Goal: Communication & Community: Answer question/provide support

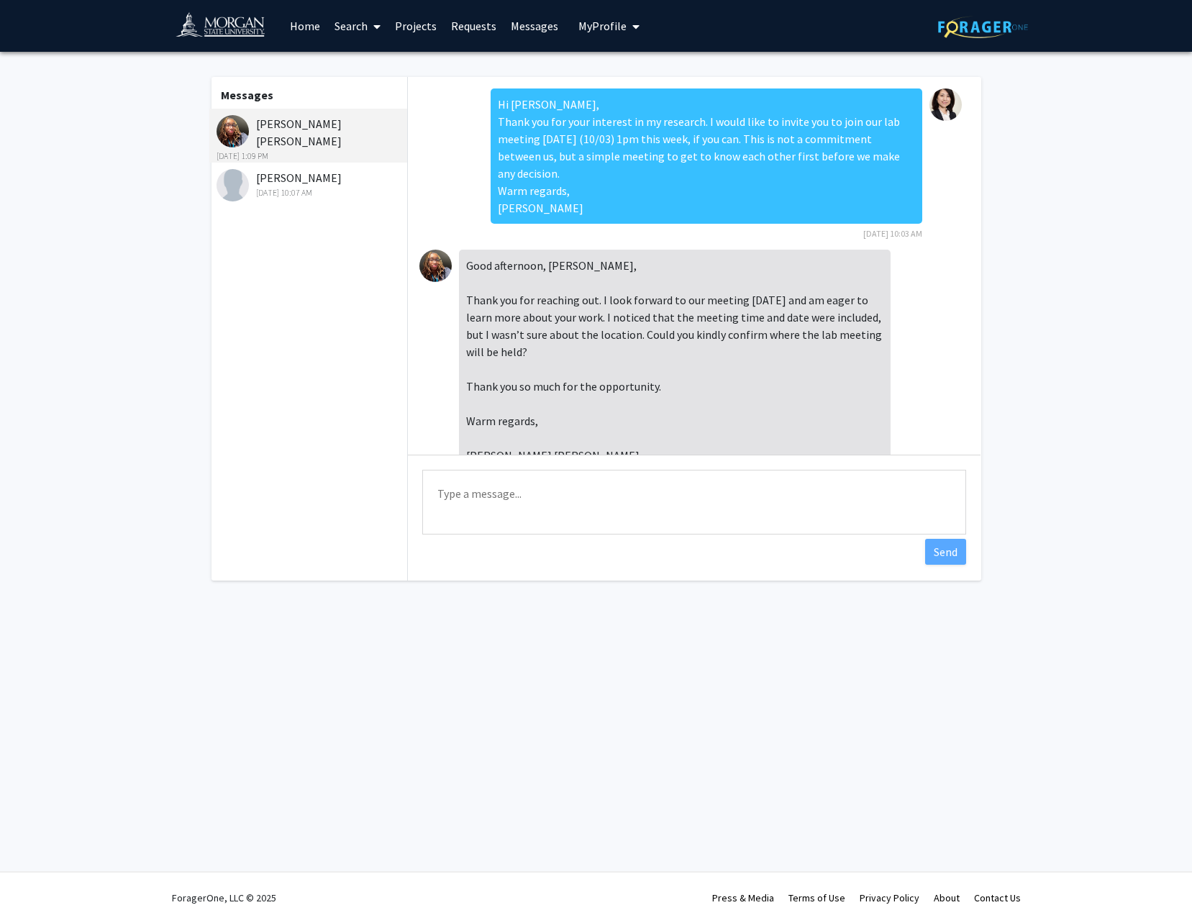
scroll to position [37, 0]
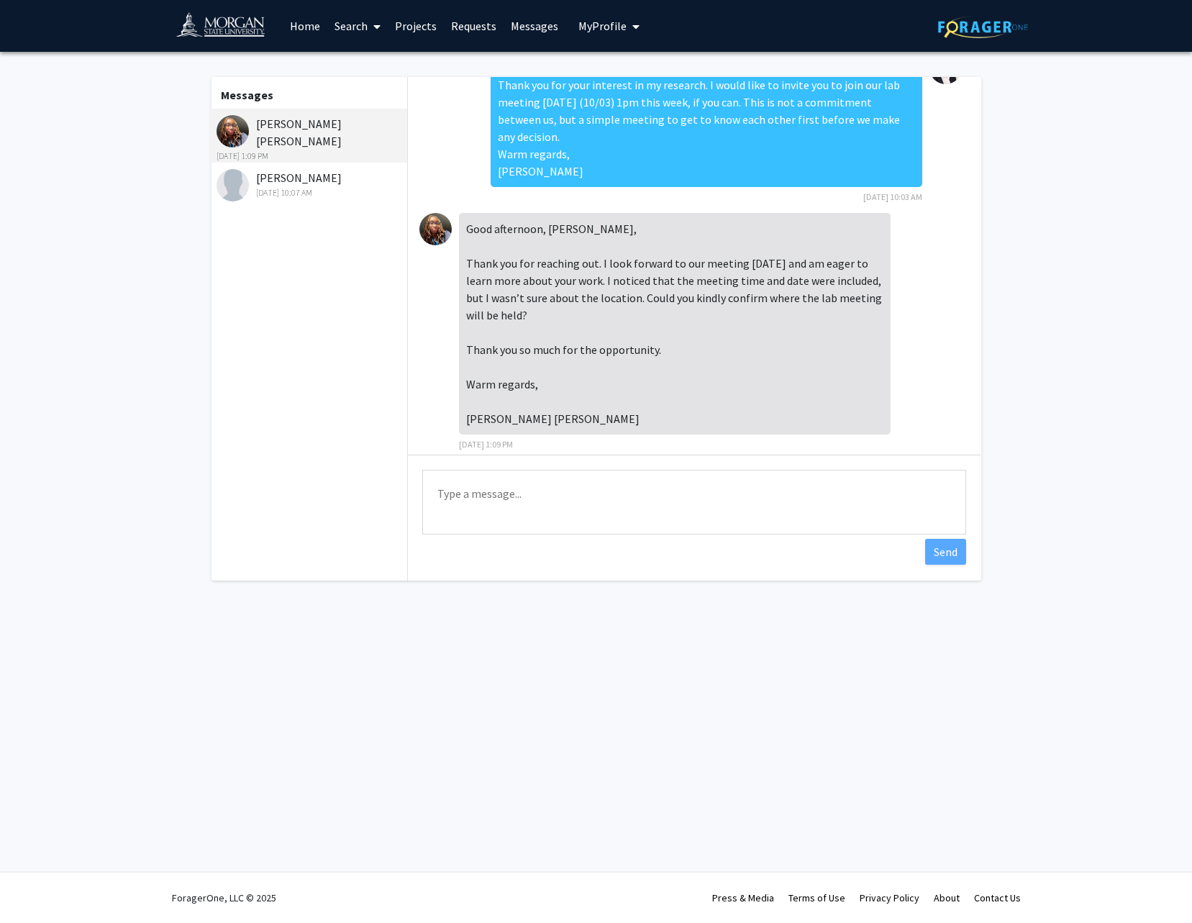
click at [603, 503] on textarea "Type a message" at bounding box center [694, 502] width 544 height 65
type textarea "It will be in [PERSON_NAME], [GEOGRAPHIC_DATA]"
click at [944, 558] on button "Send" at bounding box center [945, 552] width 41 height 26
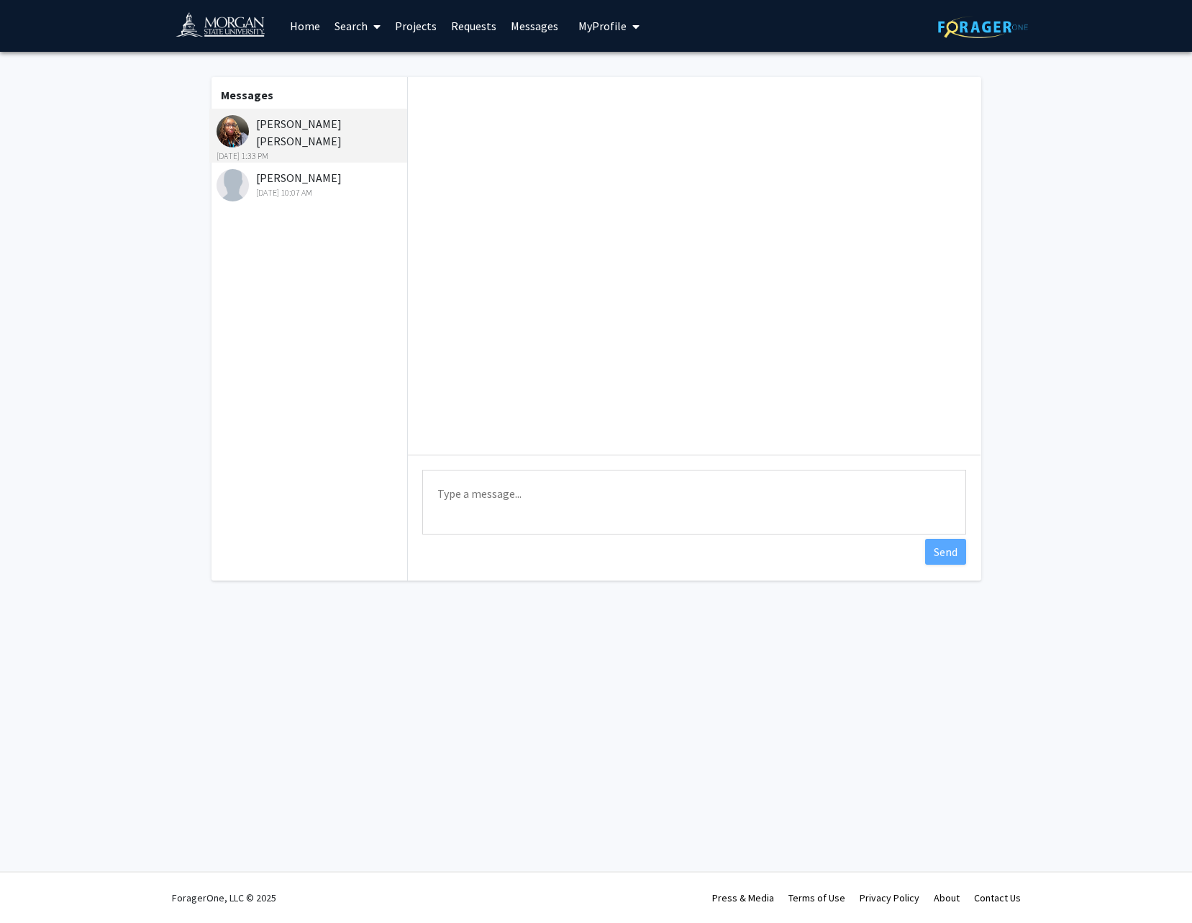
scroll to position [152, 0]
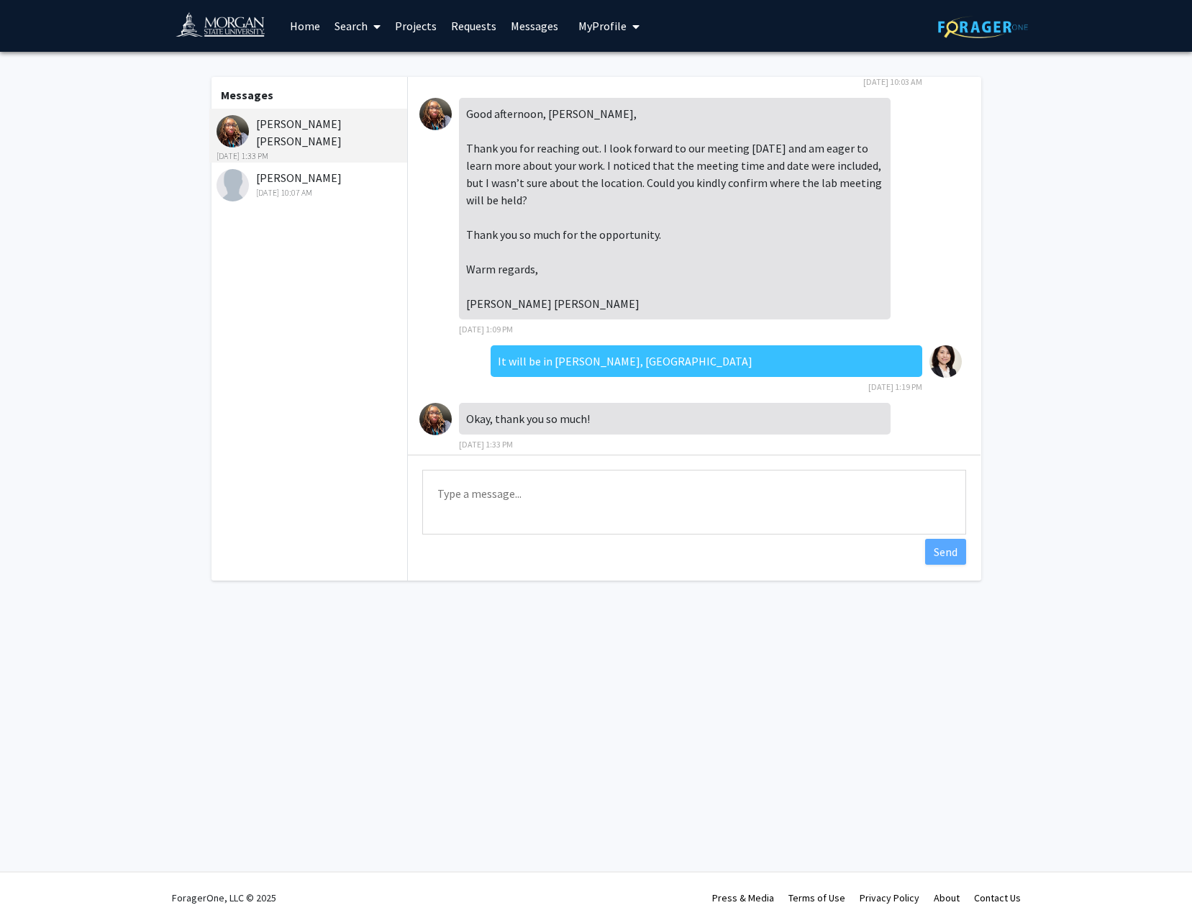
click at [574, 521] on textarea "Type a message" at bounding box center [694, 502] width 544 height 65
type textarea "Please share your email with me. We will communicate with emails from now now."
click at [952, 557] on button "Send" at bounding box center [945, 552] width 41 height 26
